Goal: Task Accomplishment & Management: Complete application form

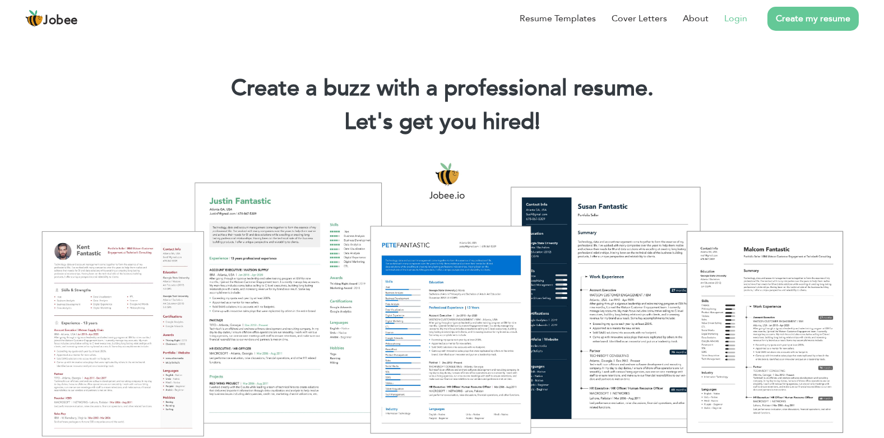
click at [730, 11] on li "Login" at bounding box center [727, 18] width 39 height 29
click at [731, 13] on link "Login" at bounding box center [735, 18] width 23 height 13
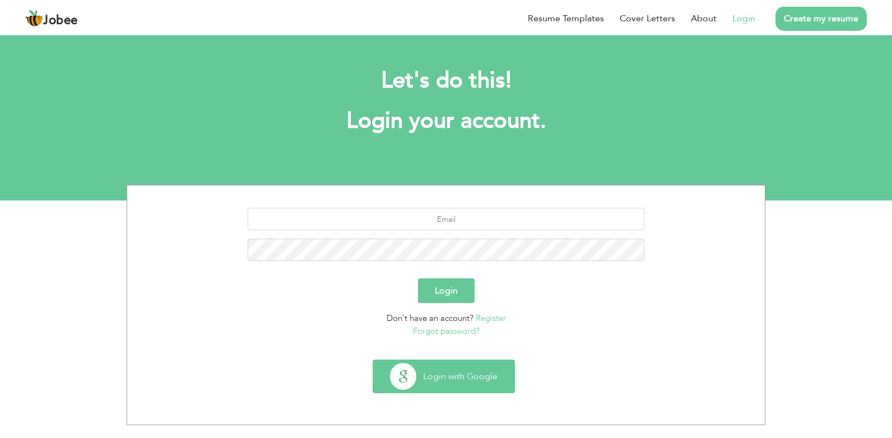
click at [429, 379] on button "Login with Google" at bounding box center [443, 376] width 141 height 33
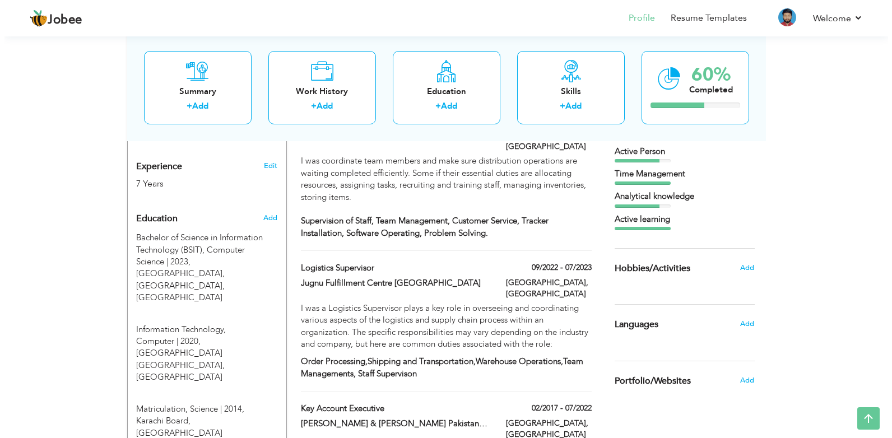
scroll to position [410, 0]
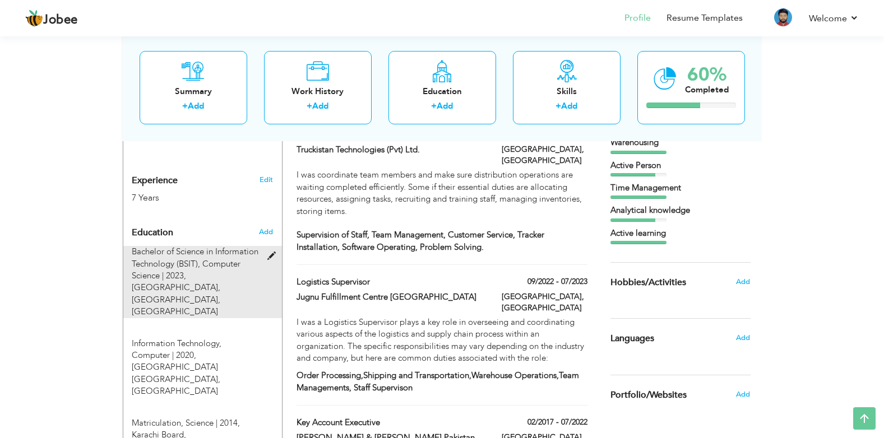
click at [172, 246] on span "Bachelor of Science in Information Technology (BSIT), Computer Science | 2023," at bounding box center [195, 263] width 127 height 35
type input "Bachelor of Science in Information Technology (BSIT)"
type input "Computer Science"
type input "2023"
type input "Ziauddin University, Karachi"
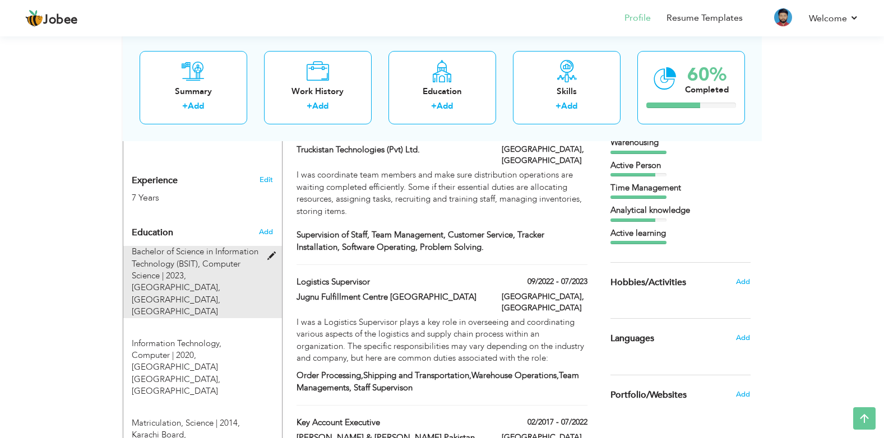
type input "3.5"
radio input "true"
type input "[GEOGRAPHIC_DATA]"
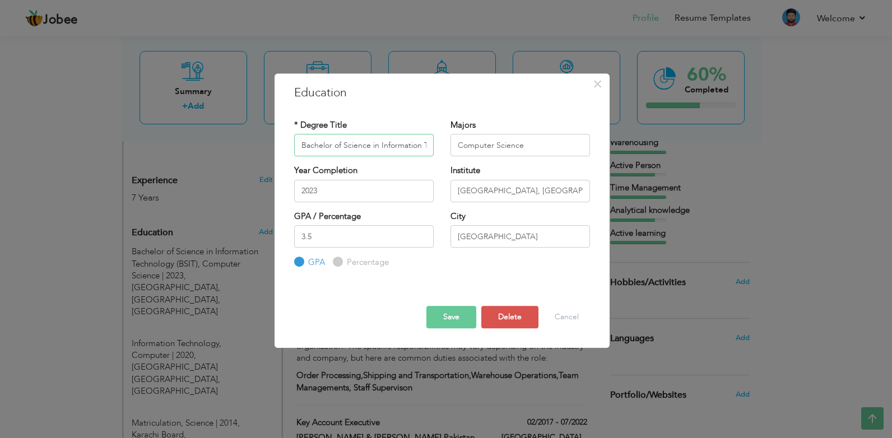
scroll to position [0, 58]
click at [345, 146] on input "Bachelor of Science in Information Technology (BSIT)" at bounding box center [364, 145] width 140 height 22
type input "Bachelor of Business Administration"
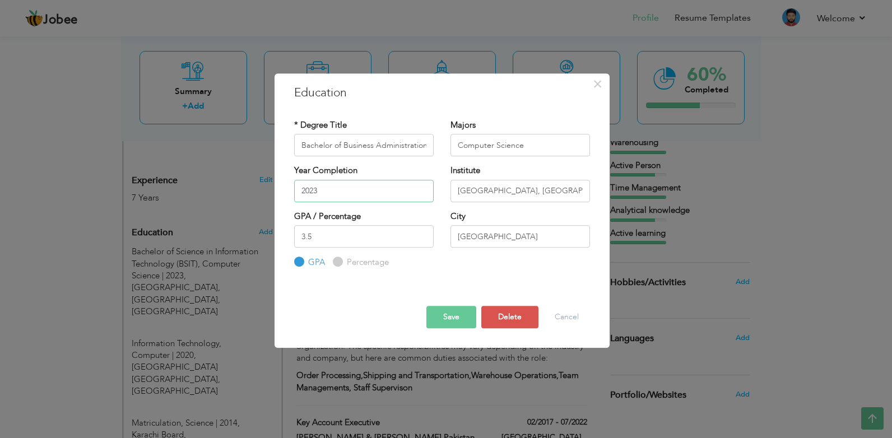
click at [366, 192] on input "2023" at bounding box center [364, 191] width 140 height 22
click at [337, 263] on input "Percentage" at bounding box center [336, 262] width 7 height 7
radio input "true"
click at [297, 263] on input "GPA" at bounding box center [297, 262] width 7 height 7
radio input "true"
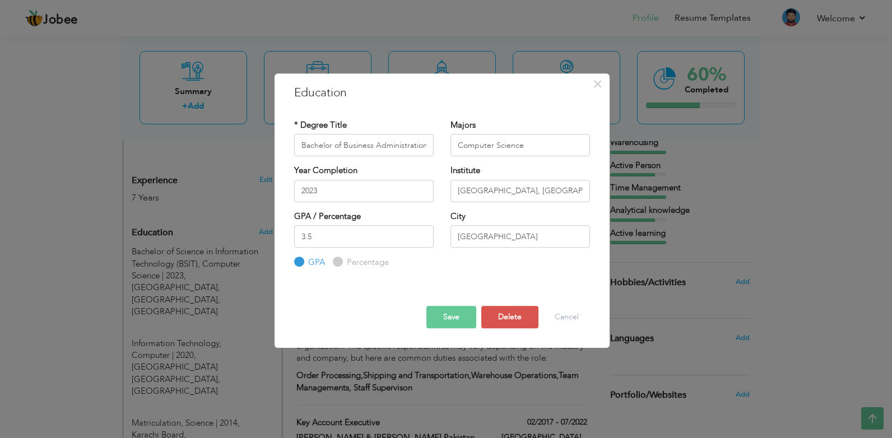
click at [337, 265] on input "Percentage" at bounding box center [336, 262] width 7 height 7
radio input "true"
click at [400, 136] on input "Bachelor of Business Administration" at bounding box center [364, 145] width 140 height 22
type input "Newports Institute of Communications & Economics"
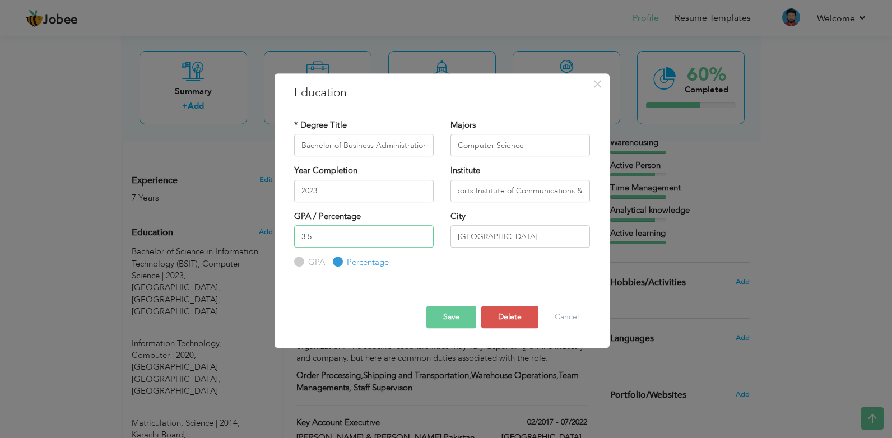
click at [372, 231] on input "3.5" at bounding box center [364, 236] width 140 height 22
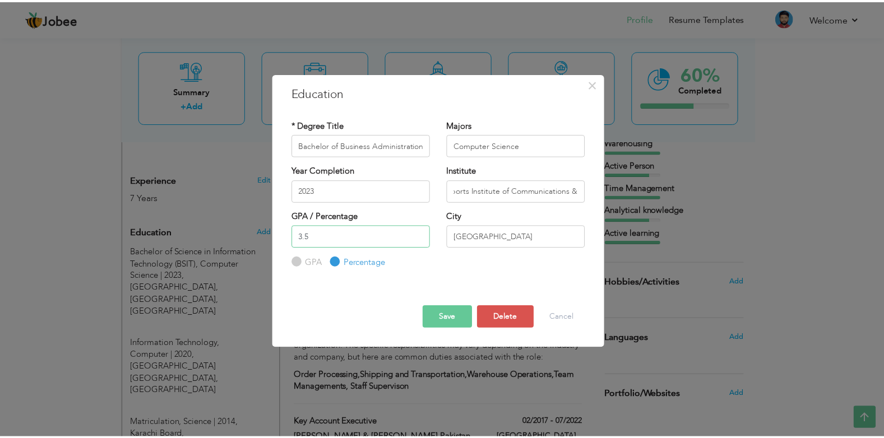
scroll to position [0, 0]
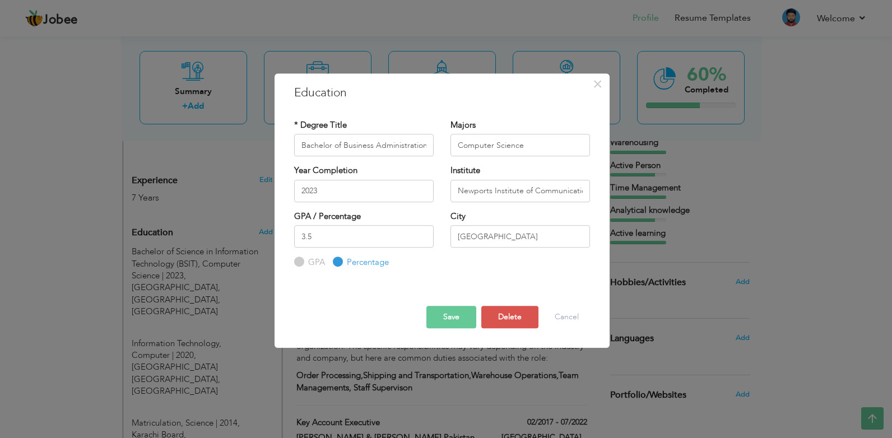
click at [296, 265] on input "GPA" at bounding box center [297, 262] width 7 height 7
radio input "true"
click at [335, 261] on input "Percentage" at bounding box center [336, 262] width 7 height 7
radio input "true"
click at [369, 238] on input "3.5" at bounding box center [364, 236] width 140 height 22
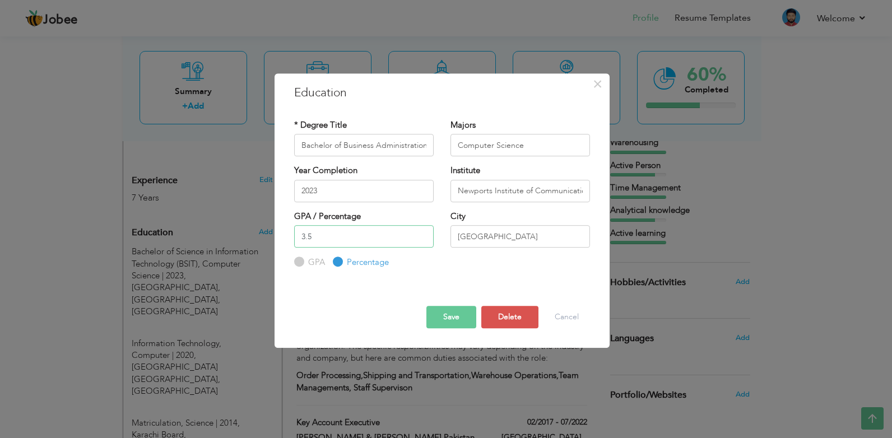
click at [369, 238] on input "3.5" at bounding box center [364, 236] width 140 height 22
type input "2.76"
click at [299, 260] on input "GPA" at bounding box center [297, 262] width 7 height 7
radio input "true"
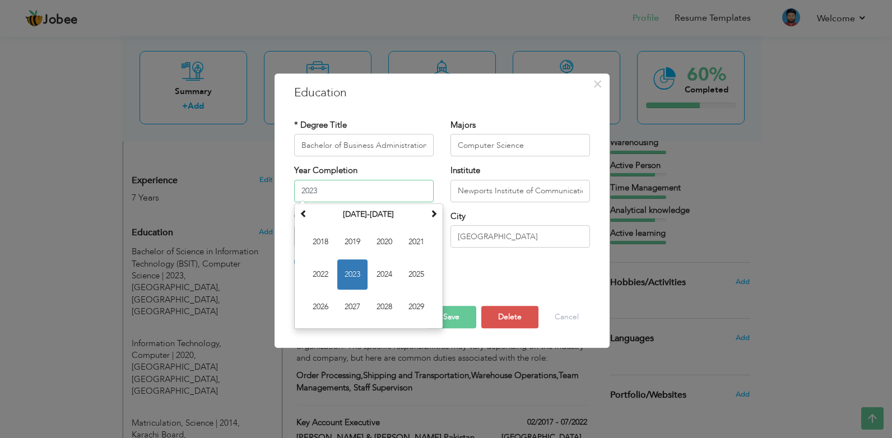
click at [364, 188] on input "2023" at bounding box center [364, 191] width 140 height 22
click at [377, 273] on span "2024" at bounding box center [384, 274] width 30 height 30
type input "2024"
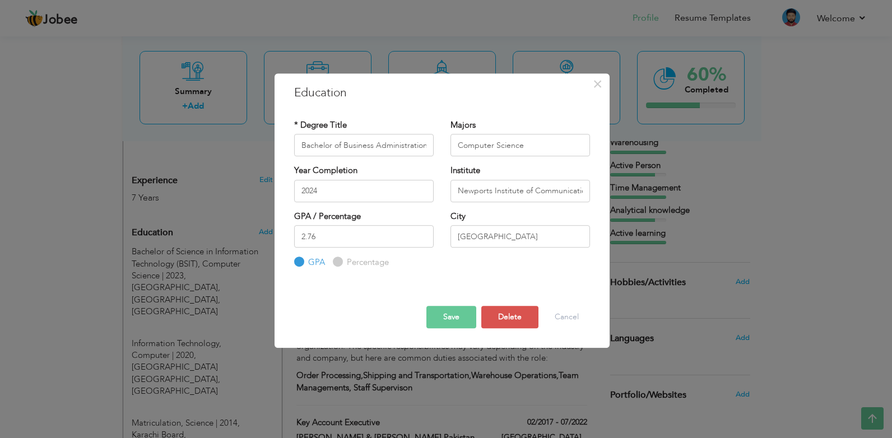
click at [449, 321] on button "Save" at bounding box center [452, 317] width 50 height 22
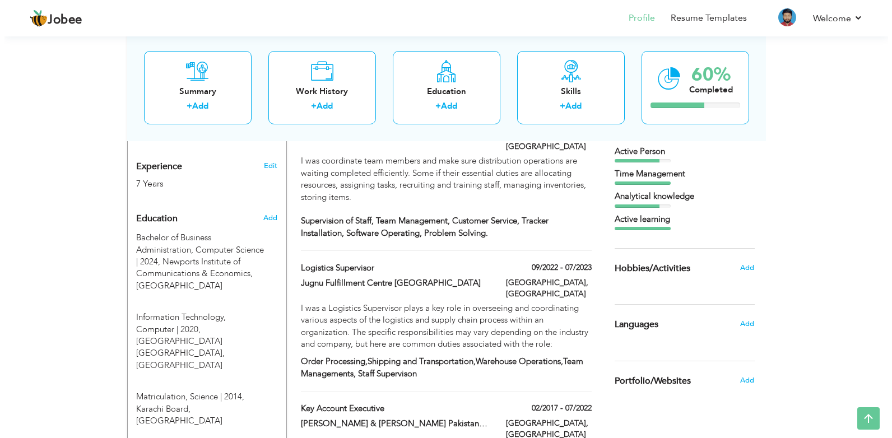
scroll to position [429, 0]
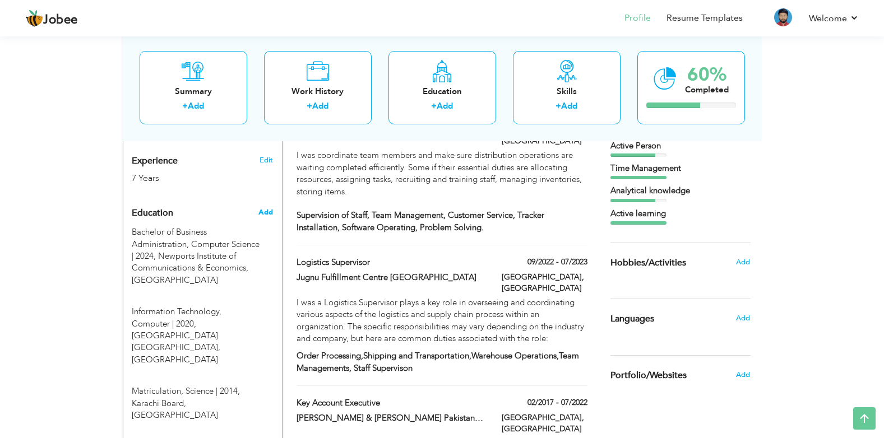
click at [263, 207] on span "Add" at bounding box center [265, 212] width 15 height 10
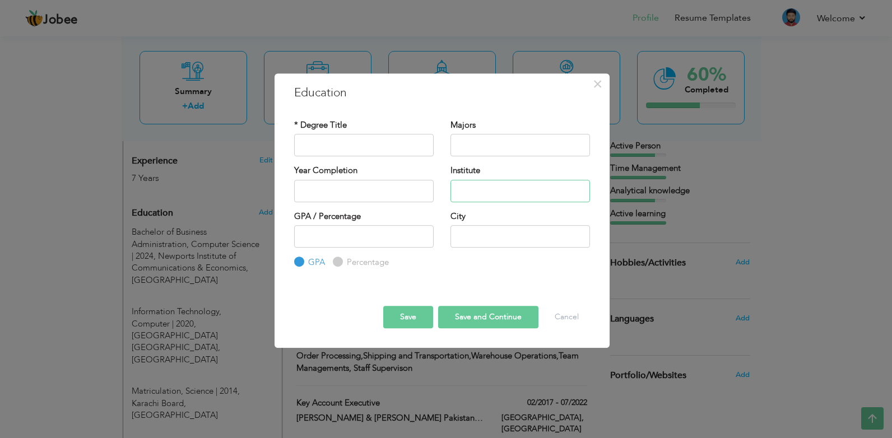
click at [474, 193] on input "text" at bounding box center [521, 191] width 140 height 22
type input "Ziauddin University Examination Board"
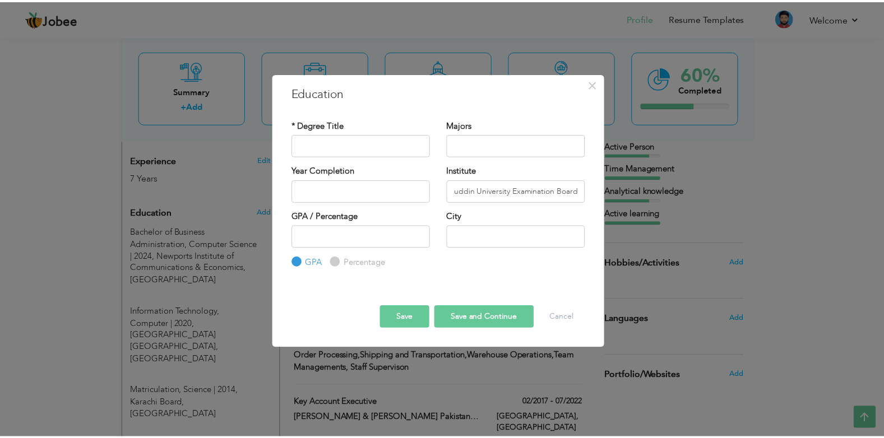
scroll to position [0, 0]
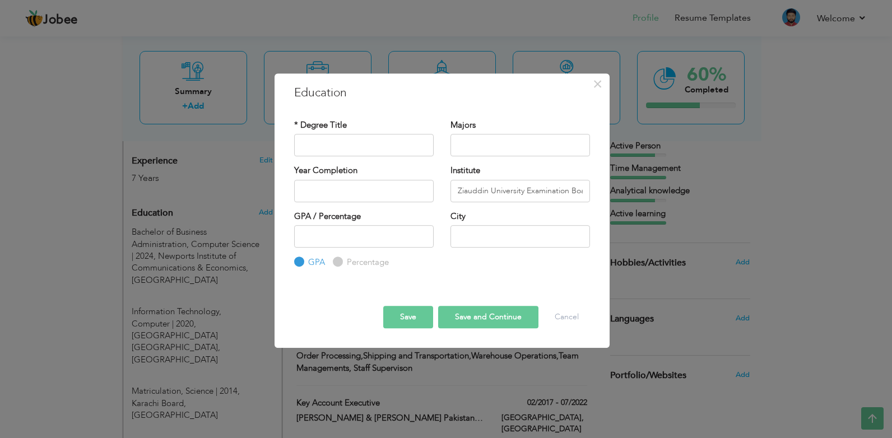
click at [331, 265] on div "GPA Percentage" at bounding box center [364, 247] width 140 height 44
click at [344, 259] on label "Percentage" at bounding box center [366, 263] width 45 height 12
click at [340, 259] on input "Percentage" at bounding box center [336, 262] width 7 height 7
radio input "true"
click at [387, 231] on input "number" at bounding box center [364, 236] width 140 height 22
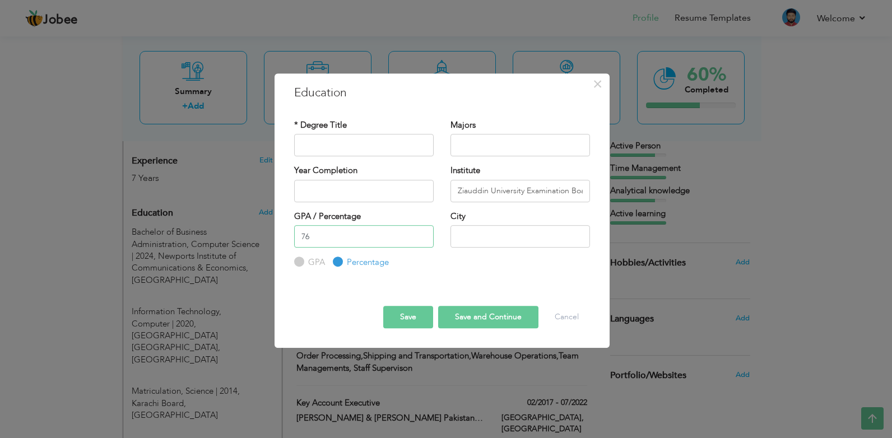
drag, startPoint x: 375, startPoint y: 238, endPoint x: 280, endPoint y: 223, distance: 96.5
click at [280, 223] on div "× Education * Degree Title Majors Institute" at bounding box center [442, 210] width 335 height 275
type input "69"
click at [483, 238] on input "text" at bounding box center [521, 236] width 140 height 22
type input "[GEOGRAPHIC_DATA]"
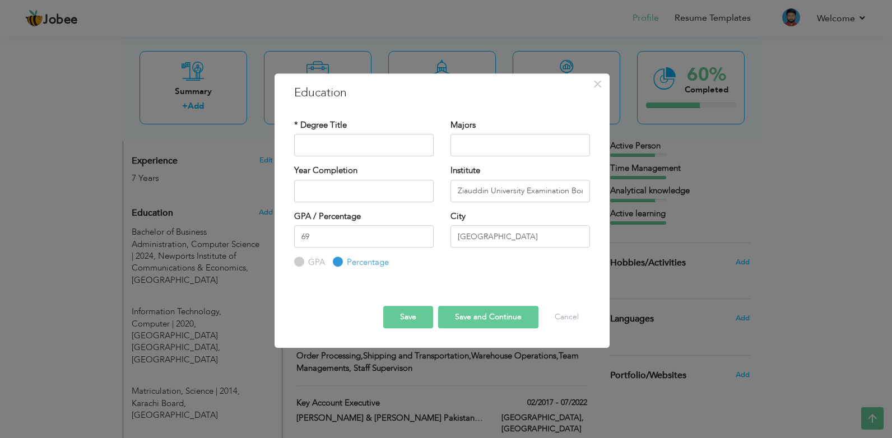
click at [346, 169] on label "Year Completion" at bounding box center [325, 171] width 63 height 12
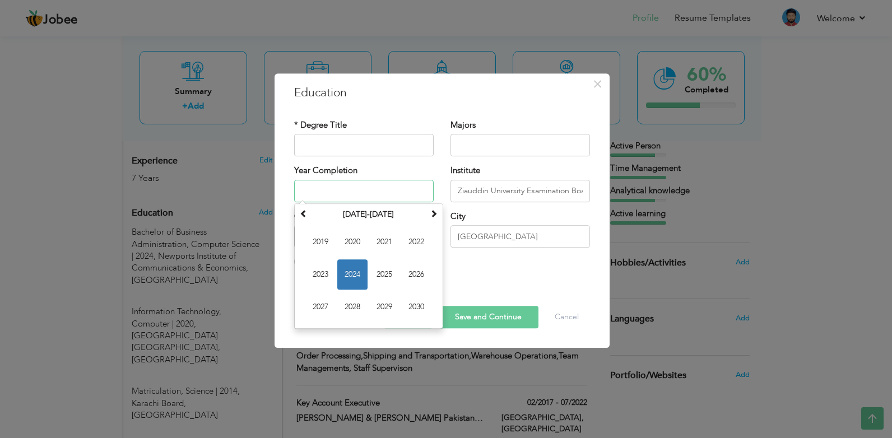
click at [342, 182] on input "text" at bounding box center [364, 191] width 140 height 22
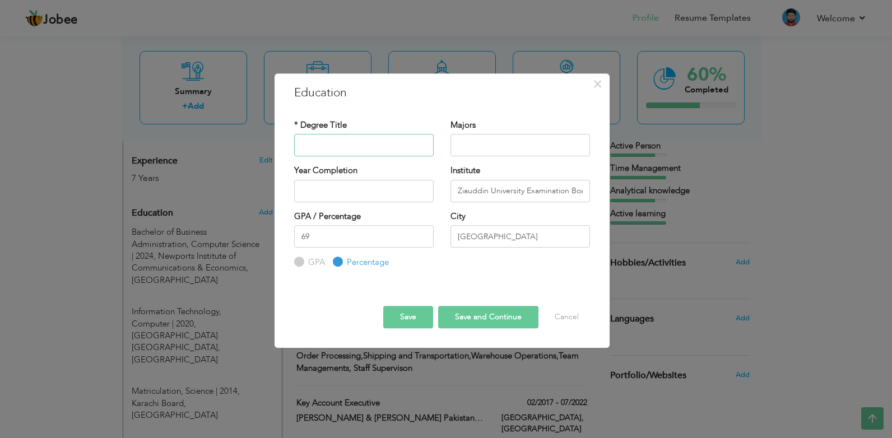
click at [325, 141] on input "text" at bounding box center [364, 145] width 140 height 22
click at [484, 321] on button "Save and Continue" at bounding box center [488, 317] width 100 height 22
click at [337, 149] on input "text" at bounding box center [364, 145] width 140 height 22
type input "H"
type input "F"
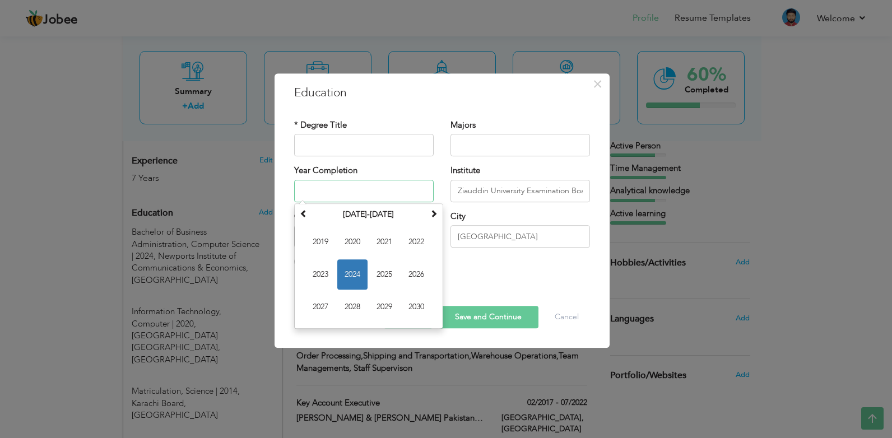
click at [346, 195] on input "text" at bounding box center [364, 191] width 140 height 22
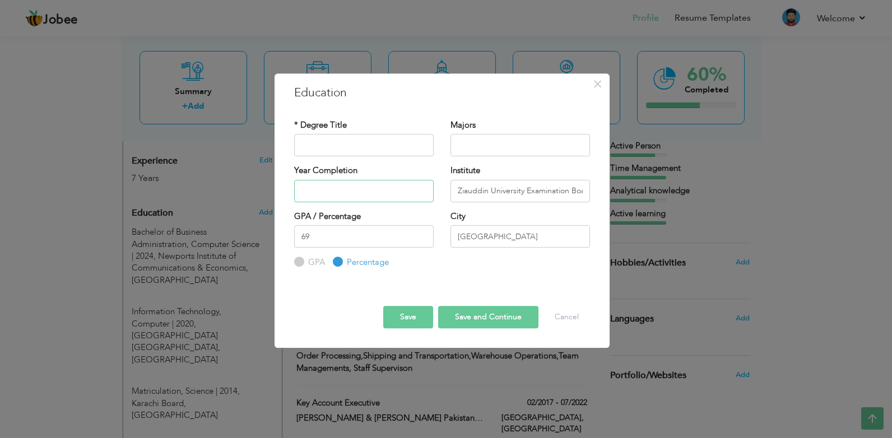
click at [339, 187] on input "text" at bounding box center [364, 191] width 140 height 22
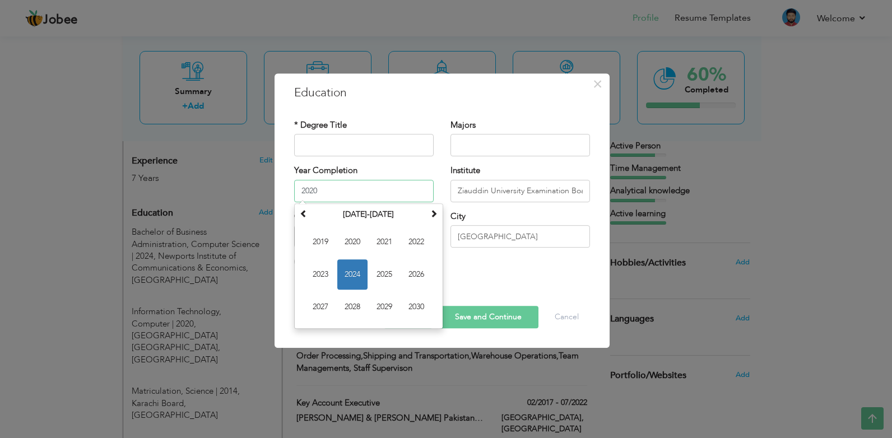
type input "2020"
click at [489, 265] on div "GPA / Percentage 69 GPA Percentage City" at bounding box center [442, 240] width 313 height 58
click at [331, 188] on input "2020" at bounding box center [364, 191] width 140 height 22
click at [351, 272] on span "2020" at bounding box center [352, 274] width 30 height 30
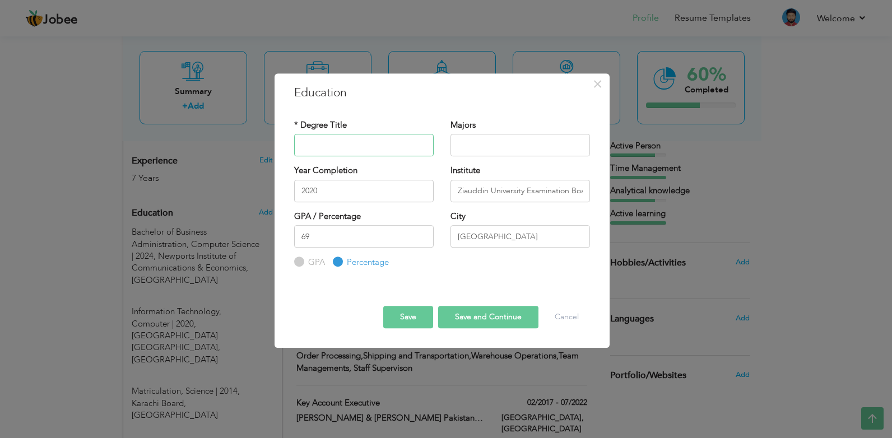
click at [339, 141] on input "text" at bounding box center [364, 145] width 140 height 22
click at [327, 142] on input "text" at bounding box center [364, 145] width 140 height 22
click at [583, 319] on button "Cancel" at bounding box center [567, 317] width 47 height 22
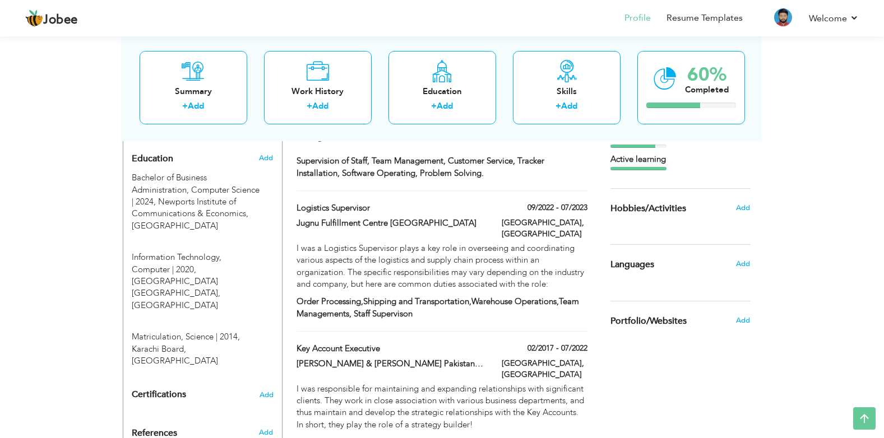
scroll to position [100, 0]
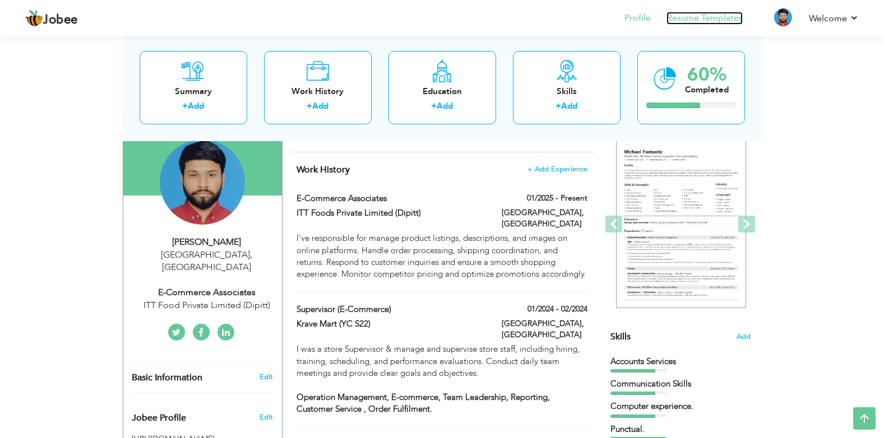
click at [711, 17] on link "Resume Templates" at bounding box center [704, 18] width 76 height 13
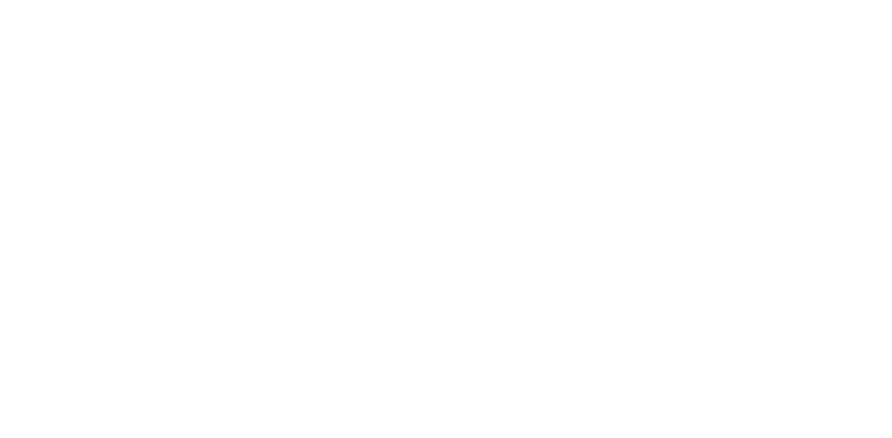
click at [0, 0] on html "Jobee {{profile}} Resume Templates Resume Templates Cover Letters About My Resu…" at bounding box center [0, 0] width 0 height 0
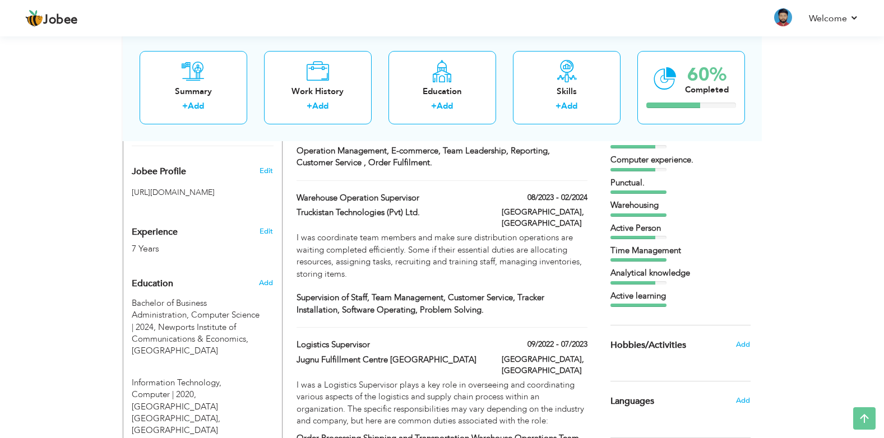
scroll to position [265, 0]
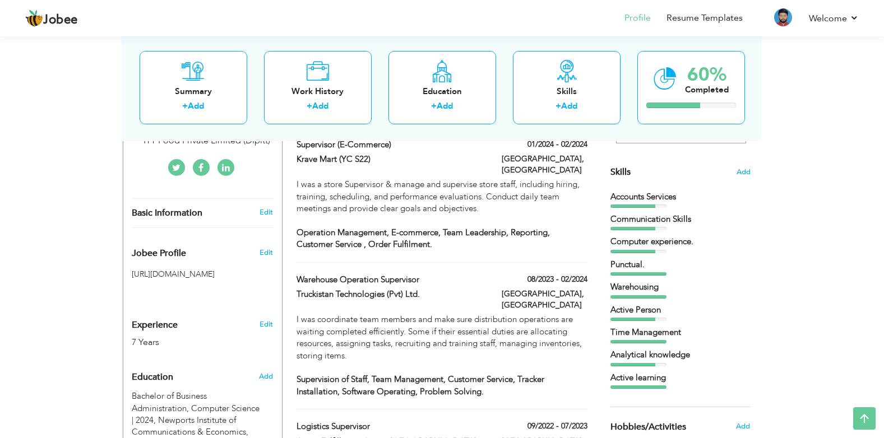
click at [652, 192] on div "Accounts Services" at bounding box center [680, 197] width 140 height 12
click at [740, 174] on span "Add" at bounding box center [743, 172] width 15 height 11
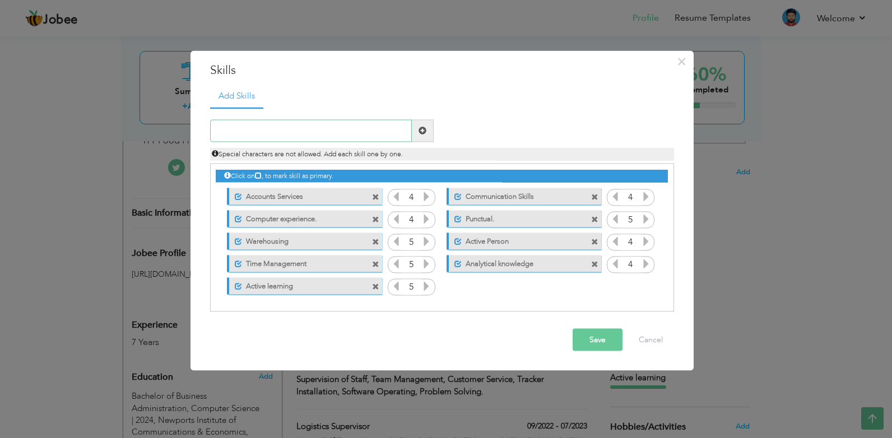
click at [247, 128] on input "text" at bounding box center [311, 130] width 202 height 22
type input "E-Commerce"
click at [418, 132] on span at bounding box center [423, 130] width 22 height 22
click at [610, 338] on button "Save" at bounding box center [598, 339] width 50 height 22
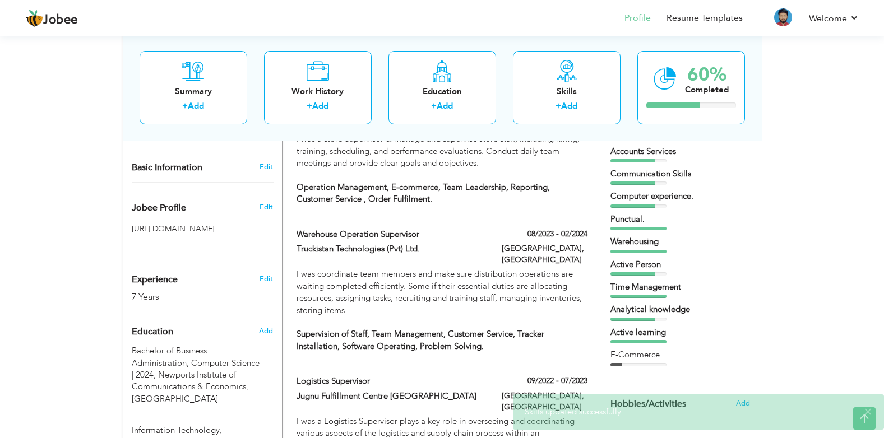
scroll to position [295, 0]
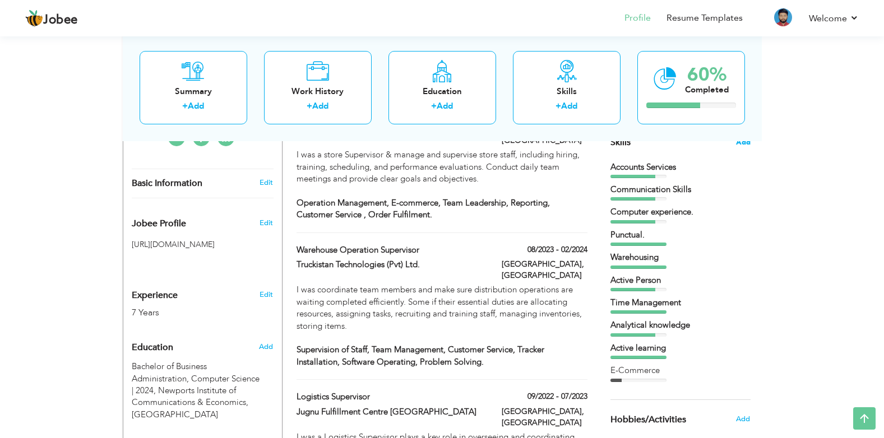
click at [742, 142] on span "Add" at bounding box center [743, 142] width 15 height 11
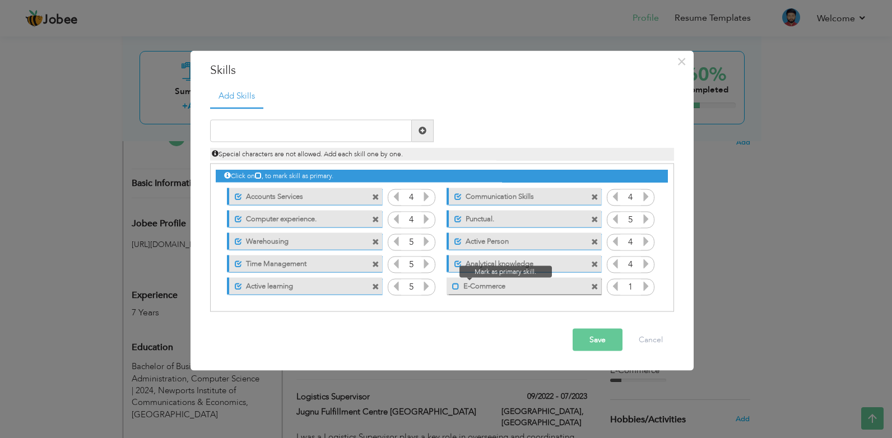
click at [456, 289] on span at bounding box center [455, 286] width 7 height 7
click at [646, 286] on icon at bounding box center [646, 286] width 10 height 10
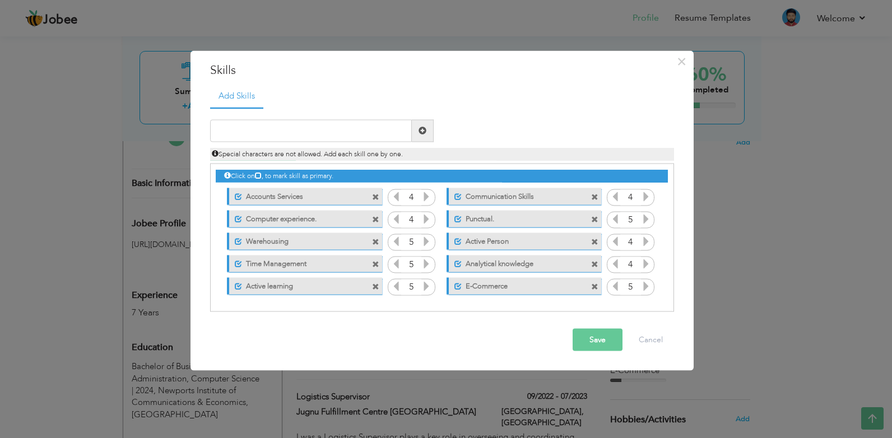
click at [646, 286] on icon at bounding box center [646, 286] width 10 height 10
click at [599, 342] on button "Save" at bounding box center [598, 339] width 50 height 22
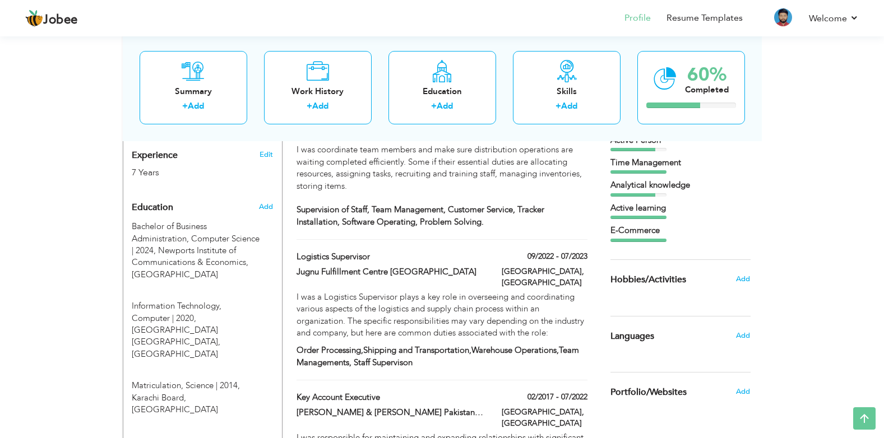
scroll to position [437, 0]
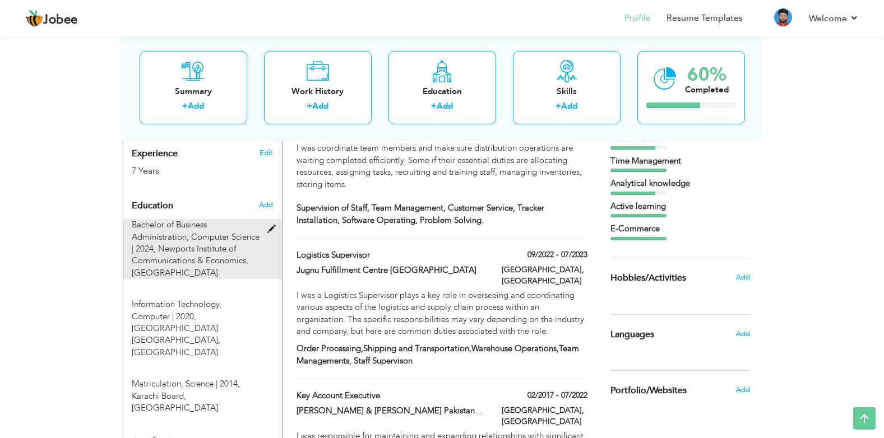
click at [210, 243] on span "Newports Institute of Communications & Economics, Karachi" at bounding box center [190, 260] width 117 height 35
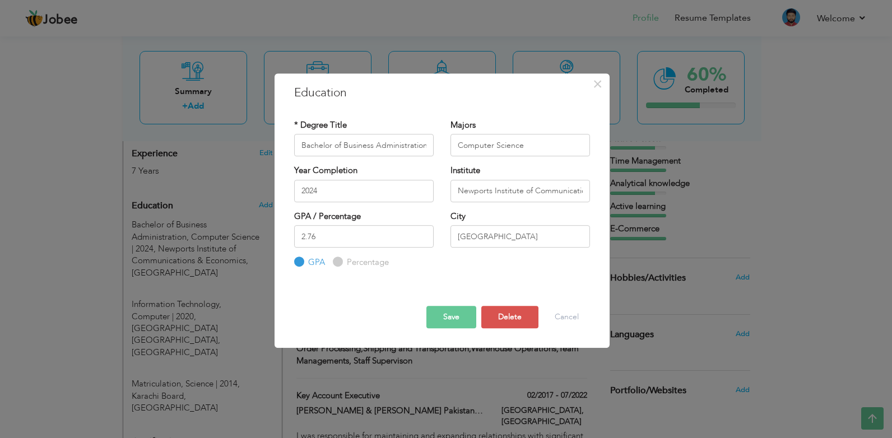
click at [460, 315] on button "Save" at bounding box center [452, 317] width 50 height 22
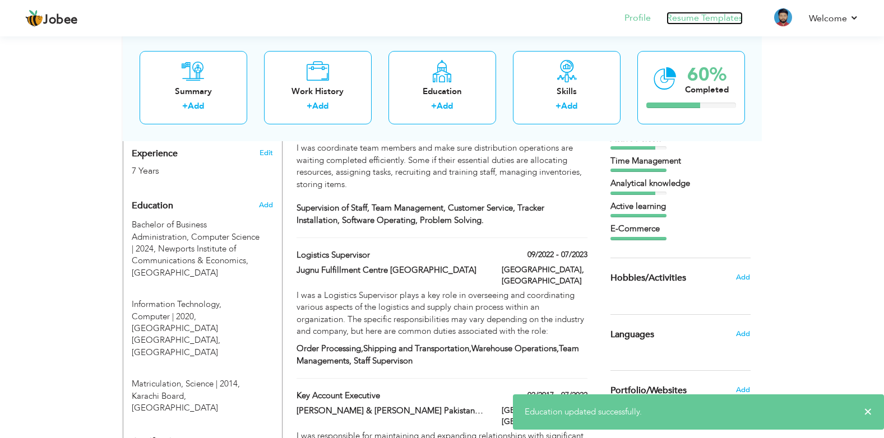
click at [719, 15] on link "Resume Templates" at bounding box center [704, 18] width 76 height 13
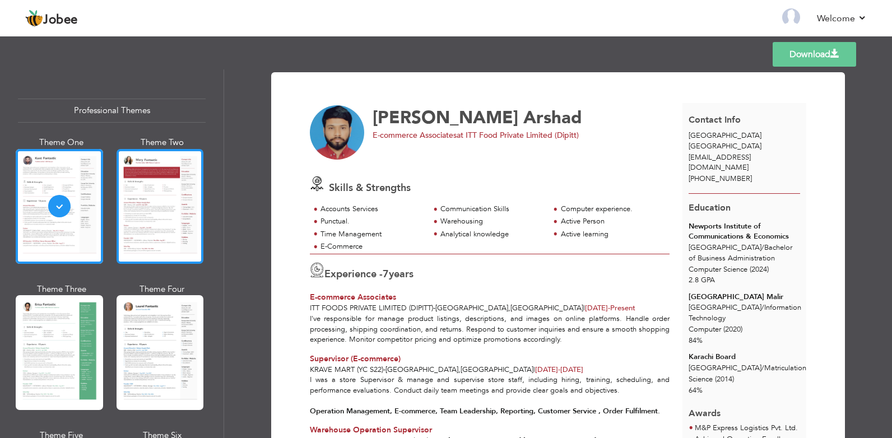
click at [146, 210] on div at bounding box center [160, 206] width 87 height 115
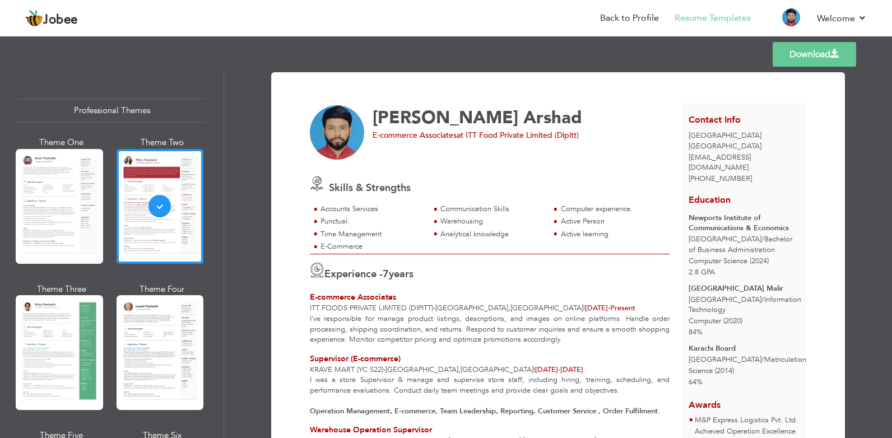
click at [805, 54] on link "Download" at bounding box center [815, 54] width 84 height 25
